Goal: Task Accomplishment & Management: Use online tool/utility

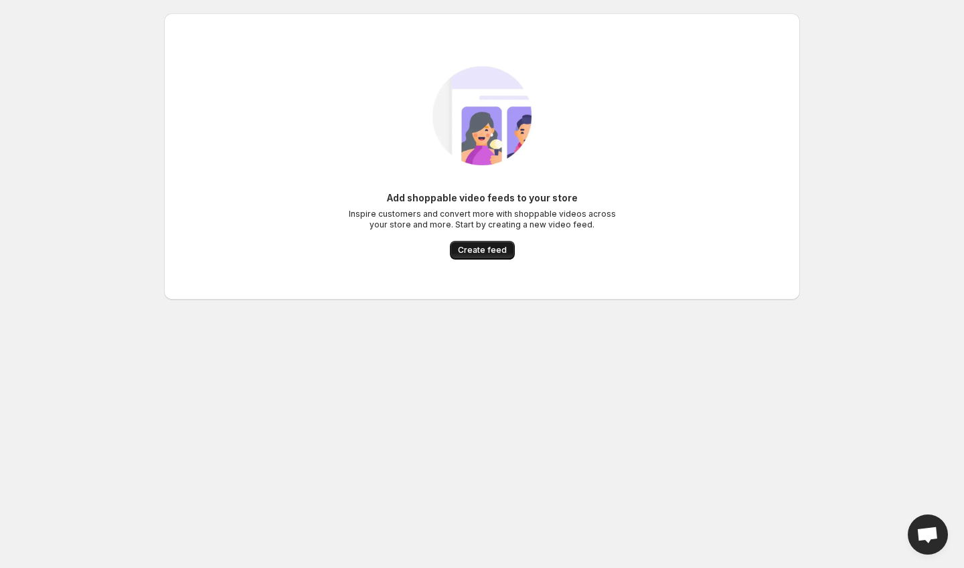
click at [482, 248] on span "Create feed" at bounding box center [482, 250] width 49 height 11
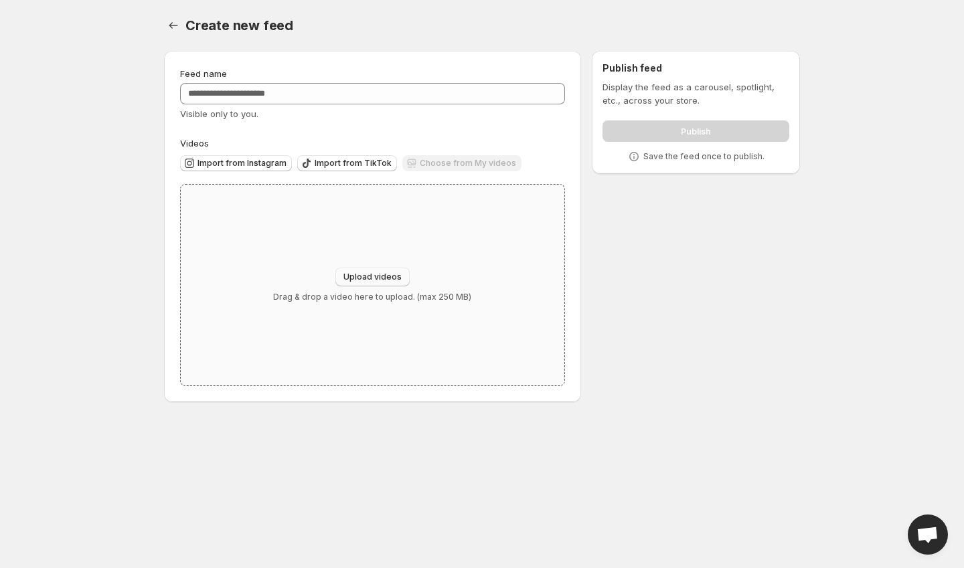
click at [383, 284] on button "Upload videos" at bounding box center [372, 277] width 74 height 19
click at [249, 162] on span "Import from Instagram" at bounding box center [241, 163] width 89 height 11
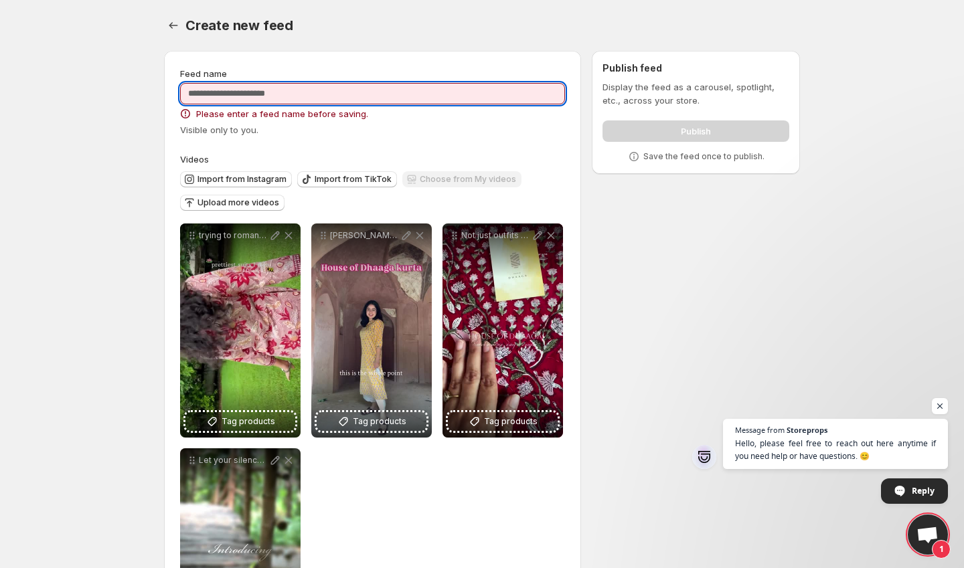
click at [297, 92] on input "Feed name" at bounding box center [372, 93] width 385 height 21
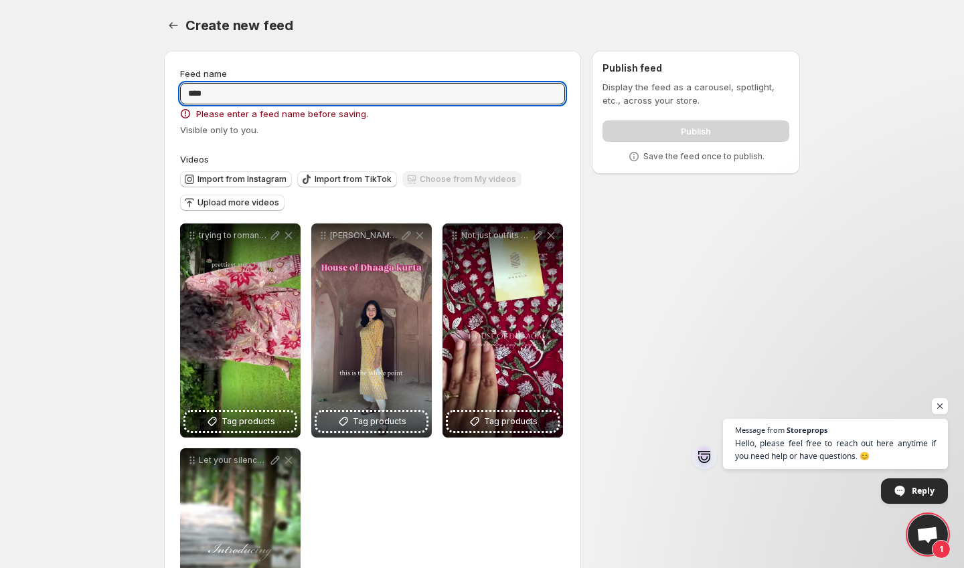
type input "****"
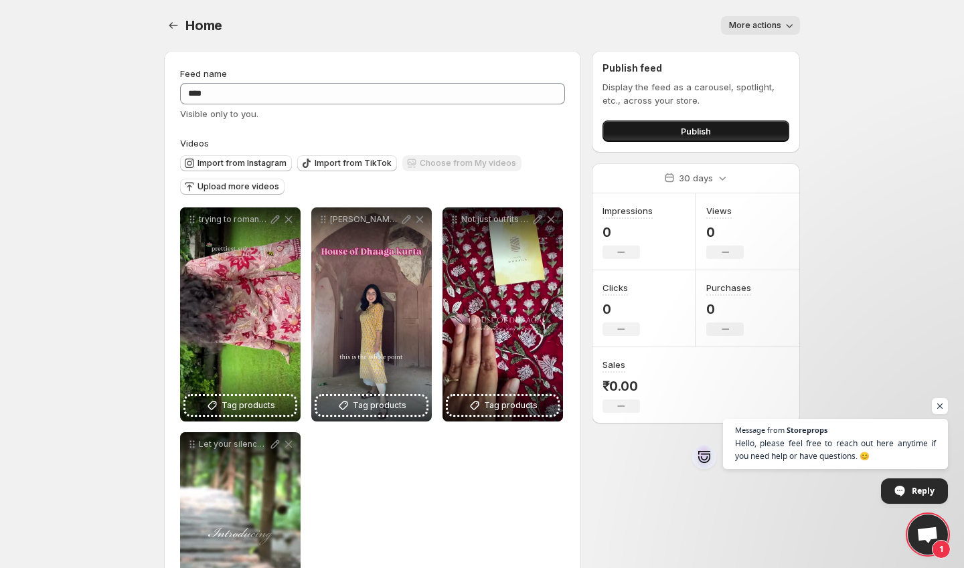
click at [712, 126] on button "Publish" at bounding box center [695, 130] width 187 height 21
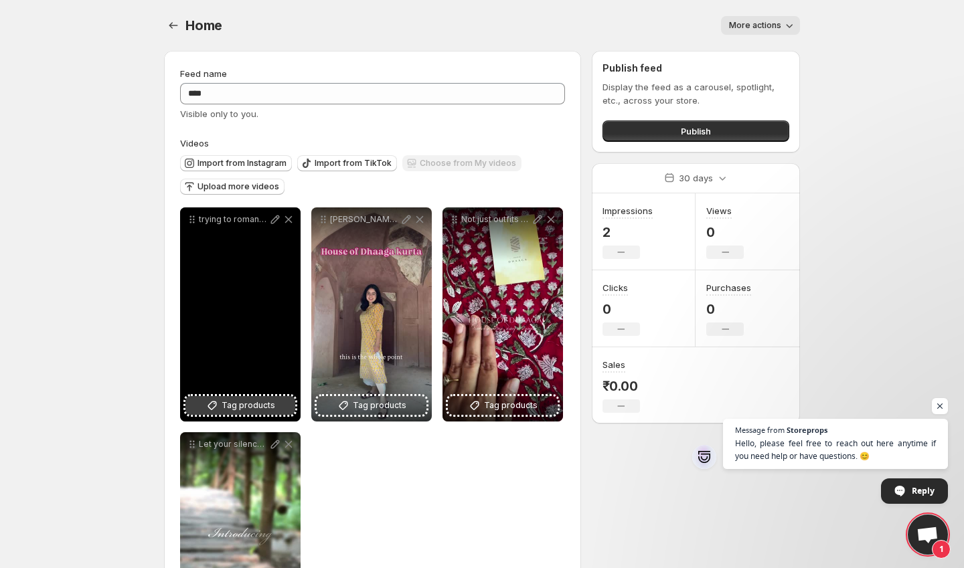
click at [221, 407] on button "Tag products" at bounding box center [240, 405] width 110 height 19
click at [238, 404] on span "Tag products" at bounding box center [248, 405] width 54 height 13
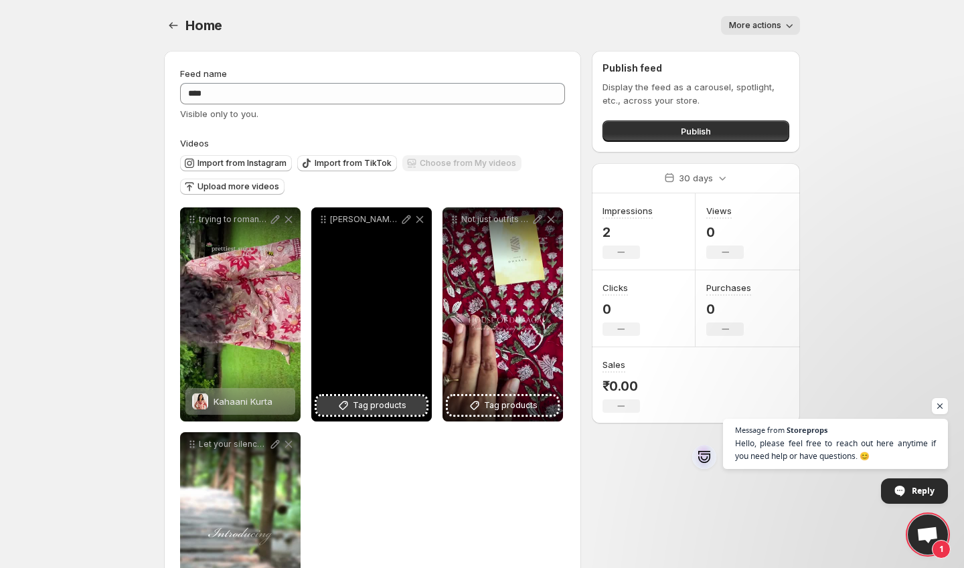
click at [391, 403] on span "Tag products" at bounding box center [380, 405] width 54 height 13
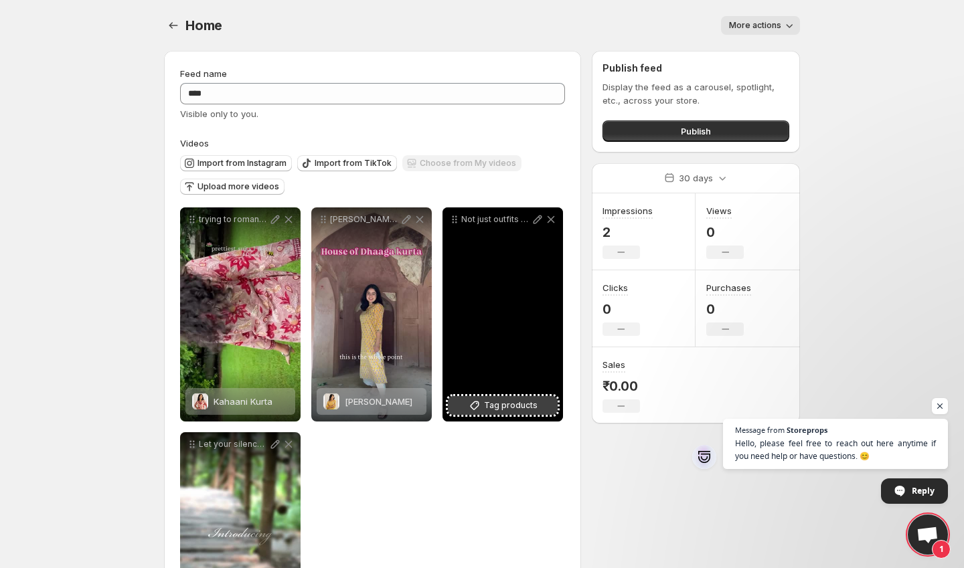
click at [503, 406] on span "Tag products" at bounding box center [511, 405] width 54 height 13
click at [510, 404] on span "2 products tagged" at bounding box center [493, 401] width 78 height 11
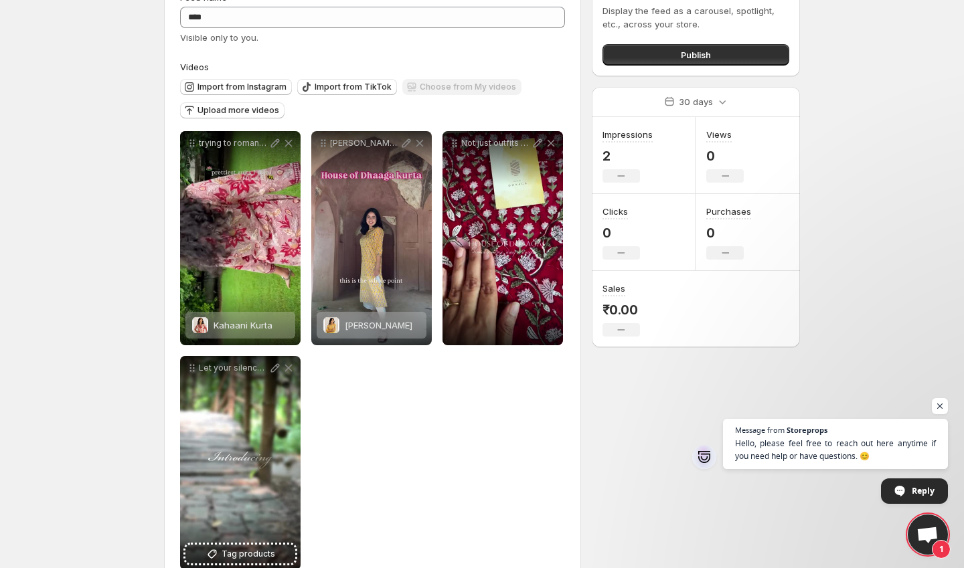
scroll to position [111, 0]
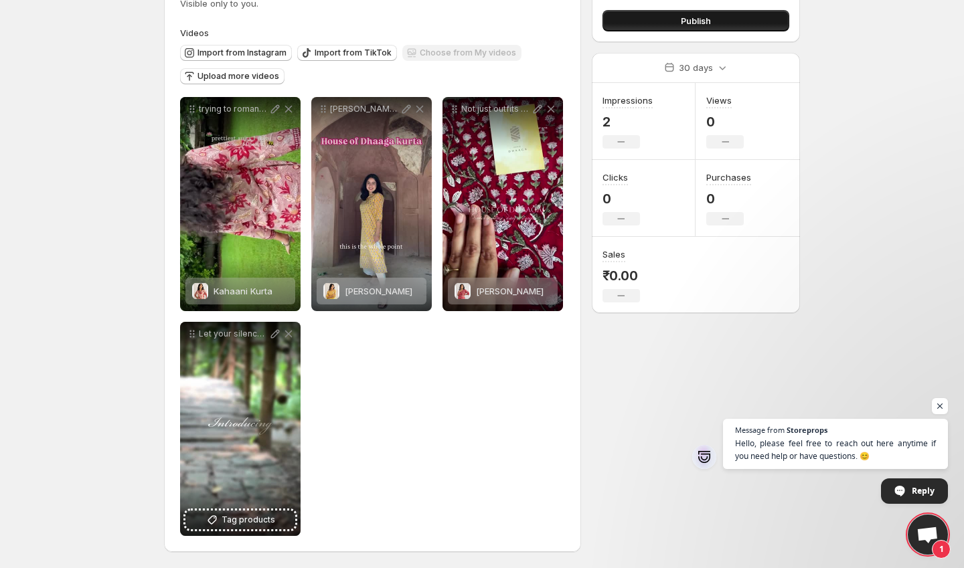
click at [713, 29] on button "Publish" at bounding box center [695, 20] width 187 height 21
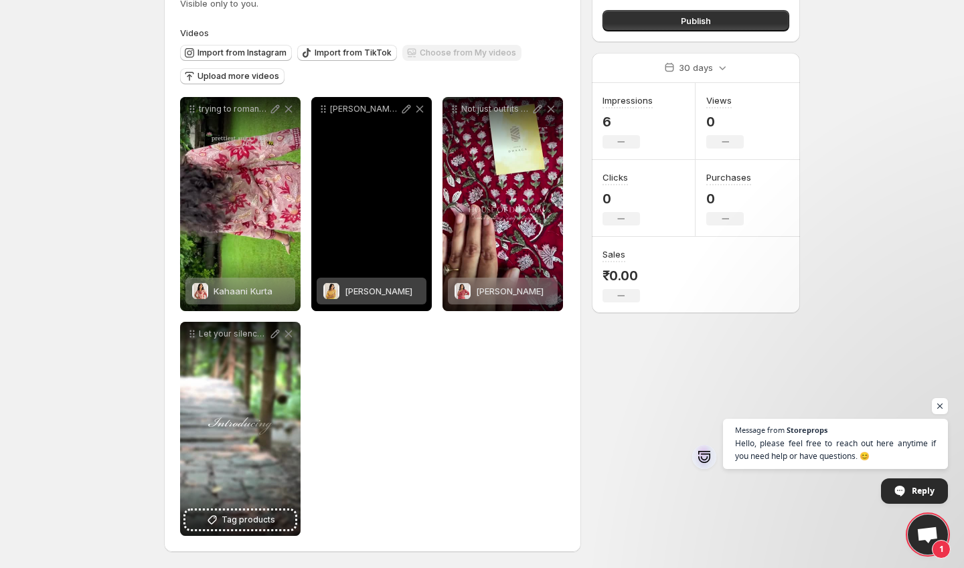
scroll to position [0, 0]
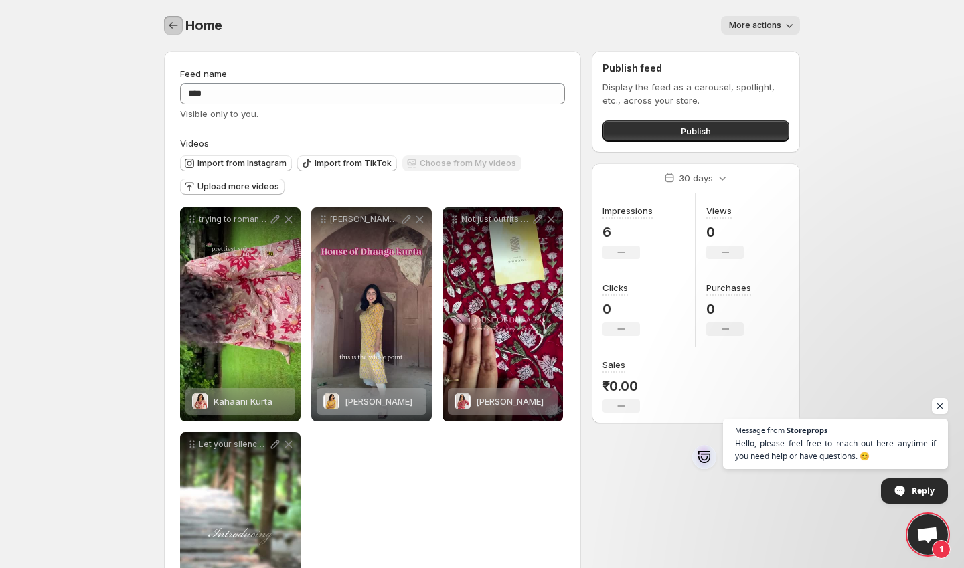
click at [171, 25] on icon "Settings" at bounding box center [173, 25] width 9 height 7
